Goal: Contribute content: Add original content to the website for others to see

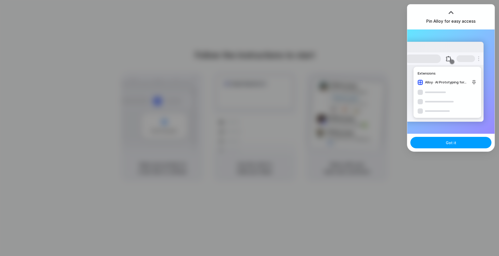
click at [448, 144] on span "Got it" at bounding box center [451, 142] width 10 height 5
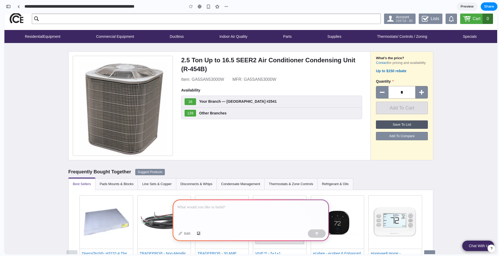
scroll to position [14, 0]
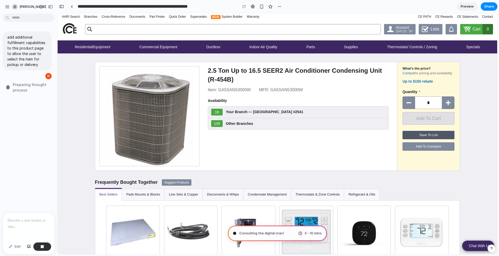
type input "**********"
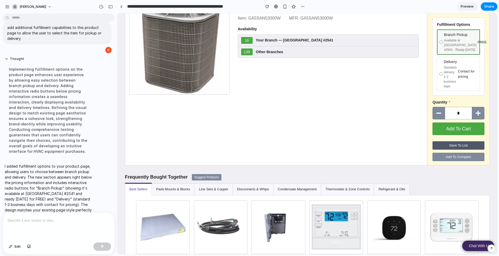
scroll to position [0, 0]
